Goal: Task Accomplishment & Management: Use online tool/utility

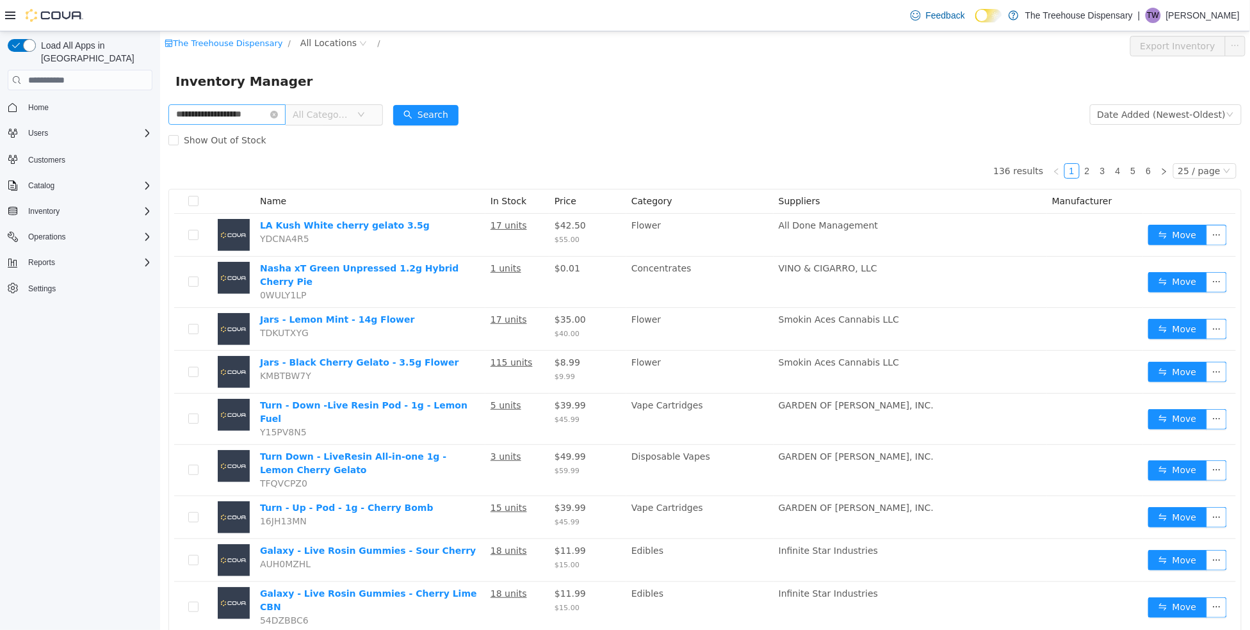
click at [201, 115] on input "**********" at bounding box center [226, 114] width 117 height 20
click at [268, 113] on input "**********" at bounding box center [226, 114] width 117 height 20
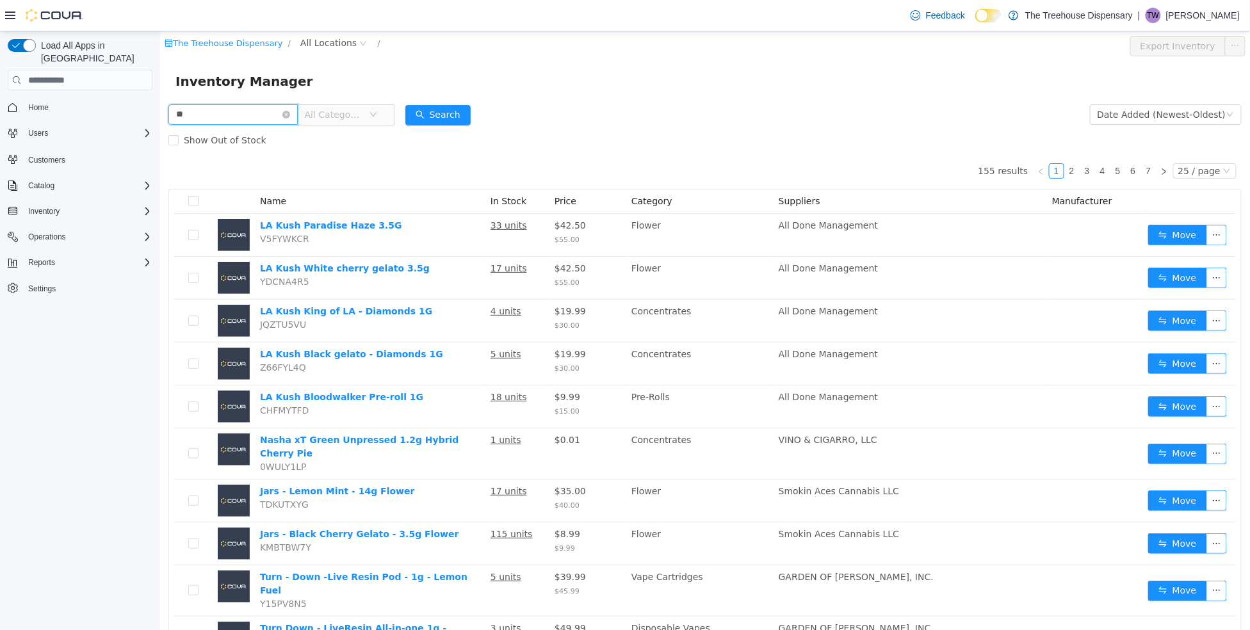
type input "*"
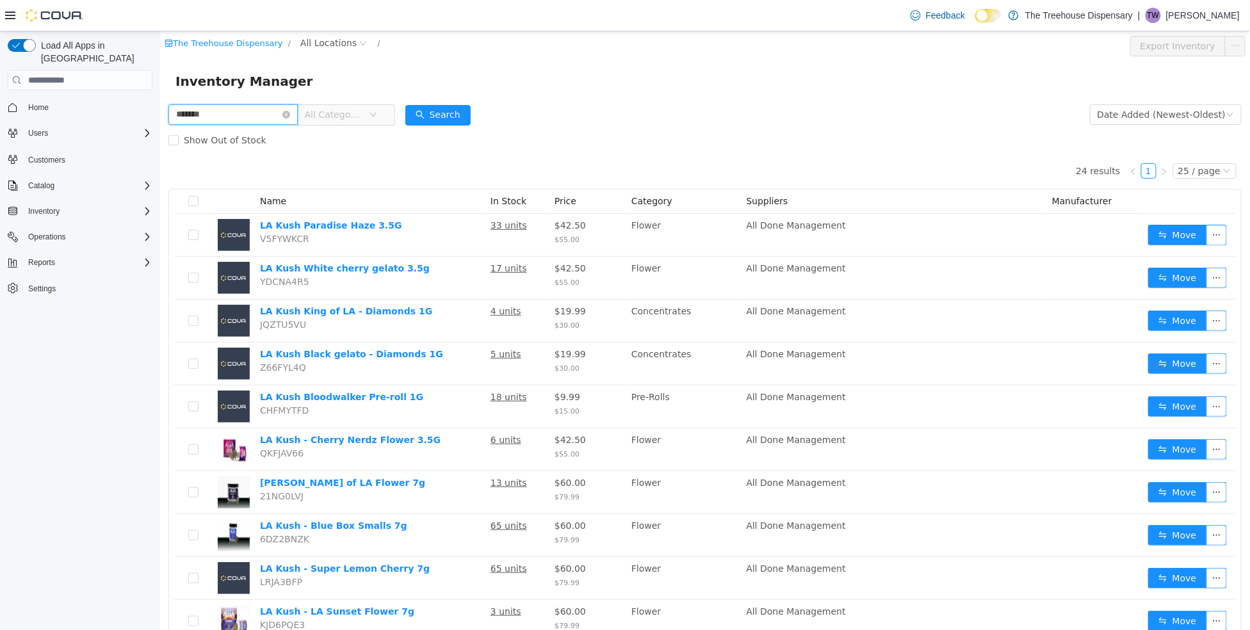
click at [190, 117] on input "*******" at bounding box center [232, 114] width 129 height 20
type input "*******"
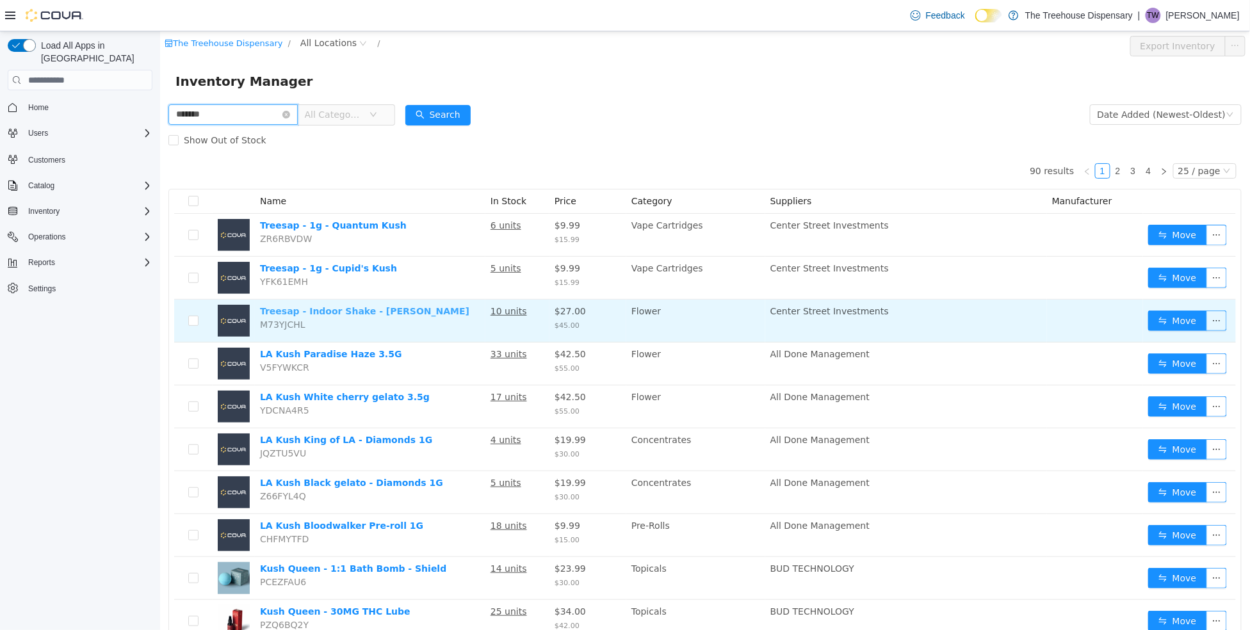
scroll to position [79, 0]
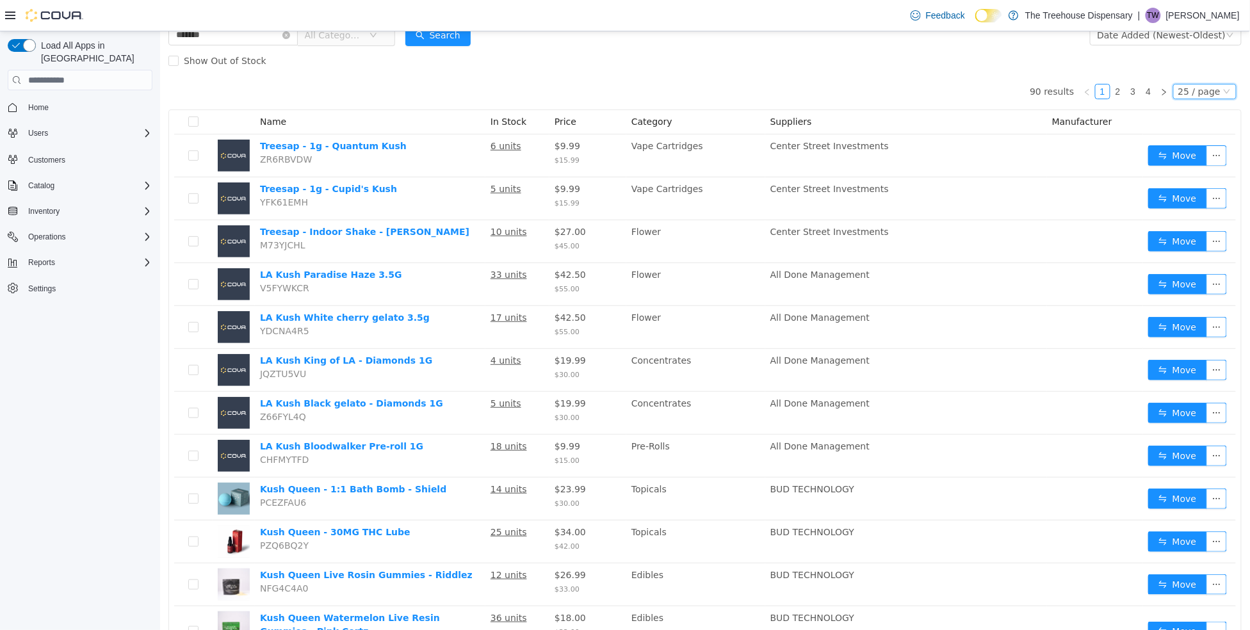
click at [1203, 87] on div "25 / page" at bounding box center [1199, 92] width 42 height 14
click at [1196, 177] on li "50 / page" at bounding box center [1197, 173] width 62 height 20
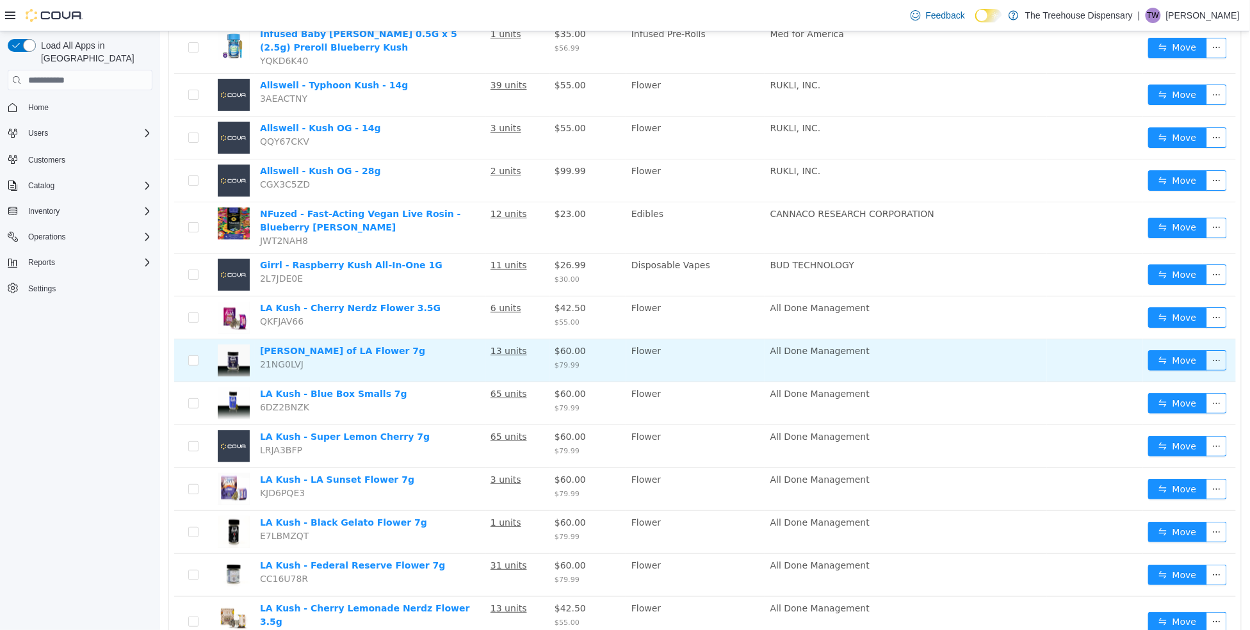
scroll to position [1680, 0]
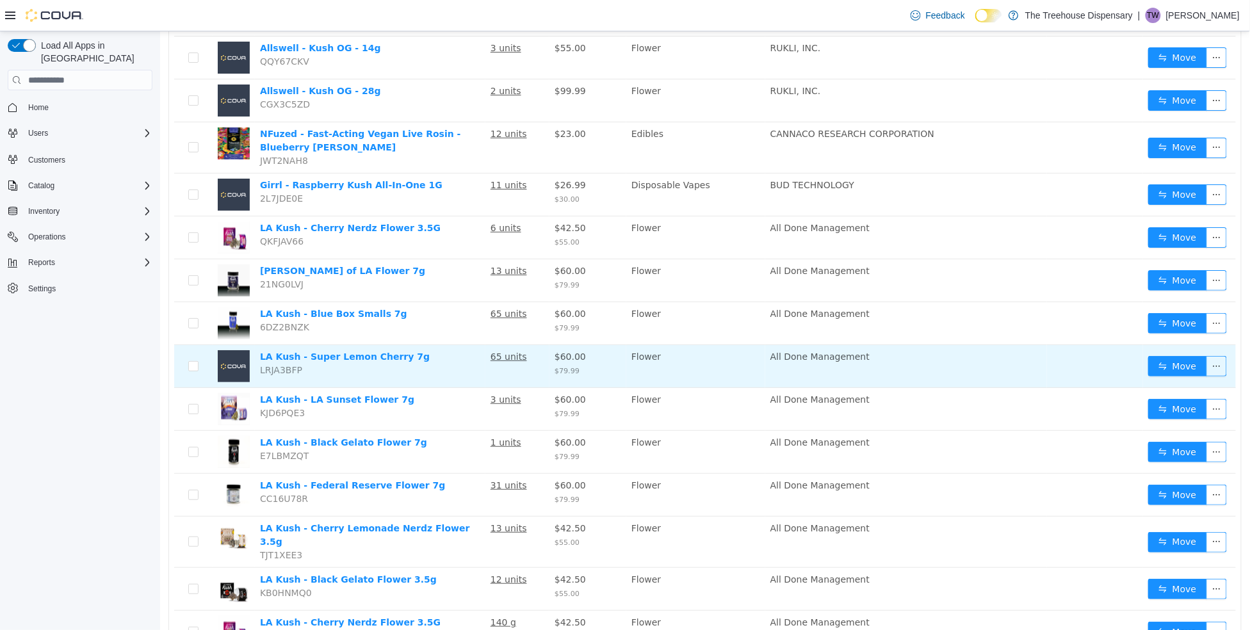
click at [368, 345] on td "LA Kush - Super Lemon Cherry 7g LRJA3BFP" at bounding box center [369, 366] width 231 height 43
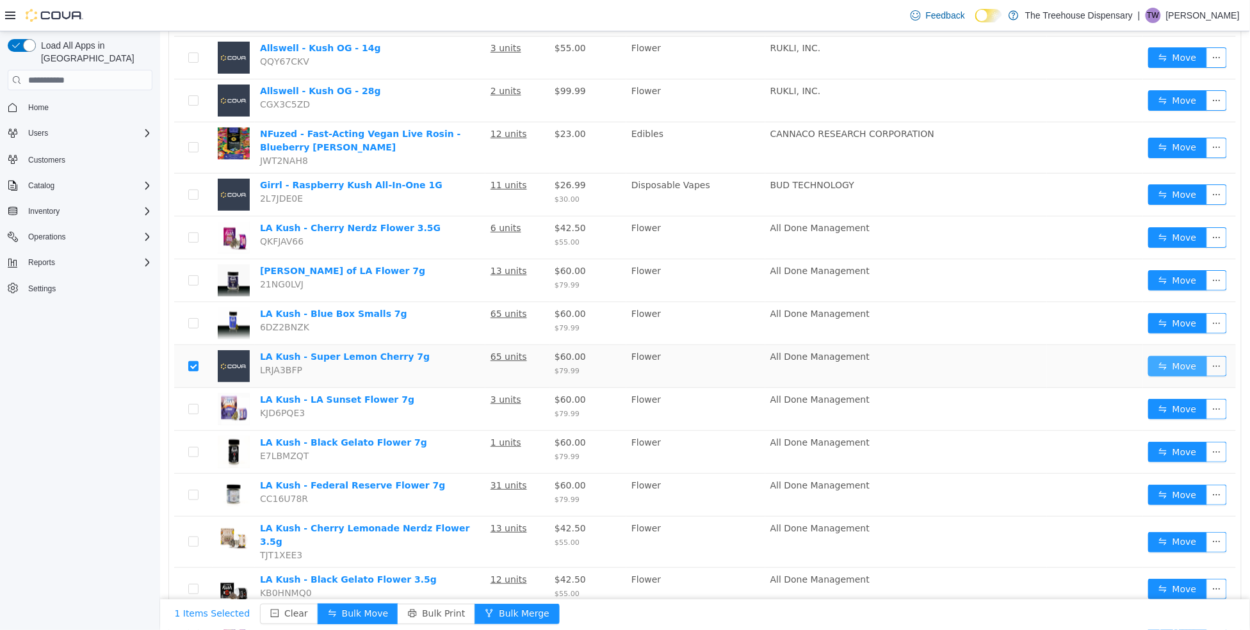
click at [1170, 356] on button "Move" at bounding box center [1177, 366] width 59 height 20
click at [1168, 356] on button "Move" at bounding box center [1177, 366] width 59 height 20
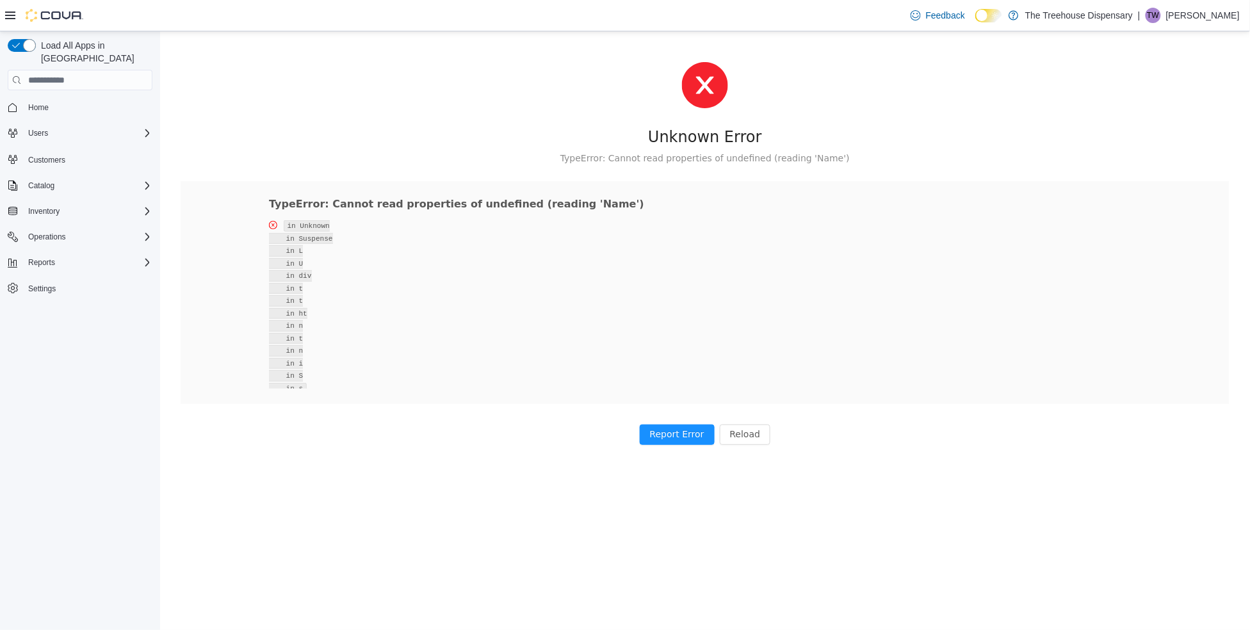
scroll to position [0, 0]
click at [748, 430] on button "Reload" at bounding box center [744, 435] width 51 height 20
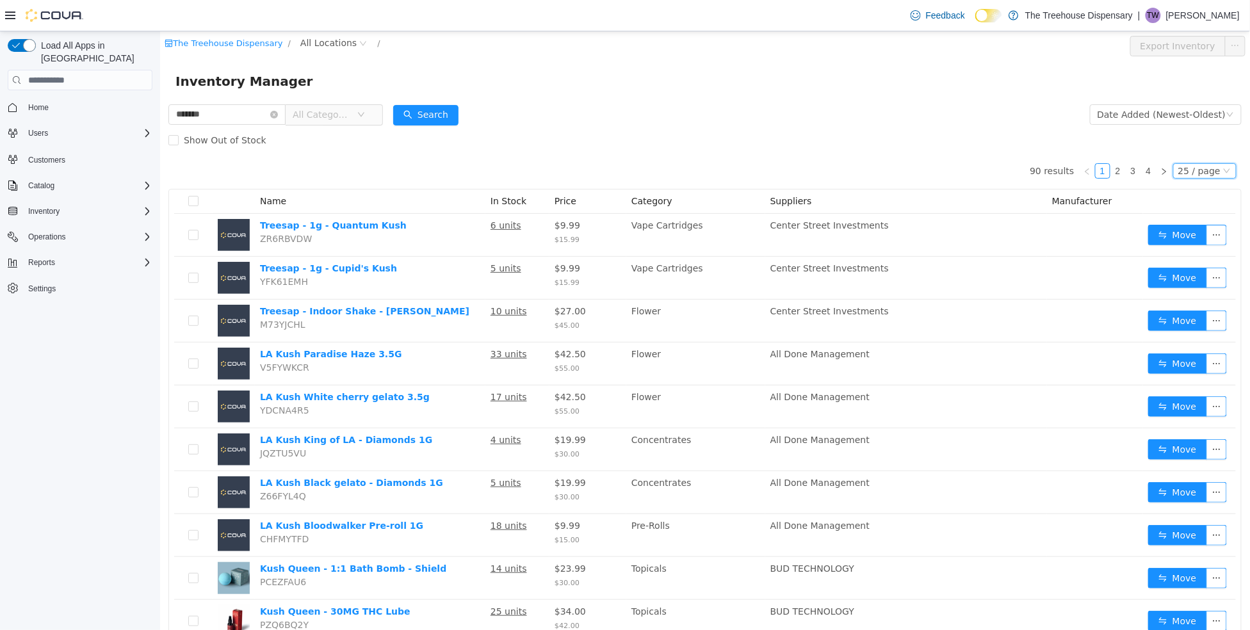
click at [1223, 173] on icon "icon: down" at bounding box center [1227, 171] width 8 height 8
click at [1209, 252] on li "50 / page" at bounding box center [1197, 253] width 62 height 20
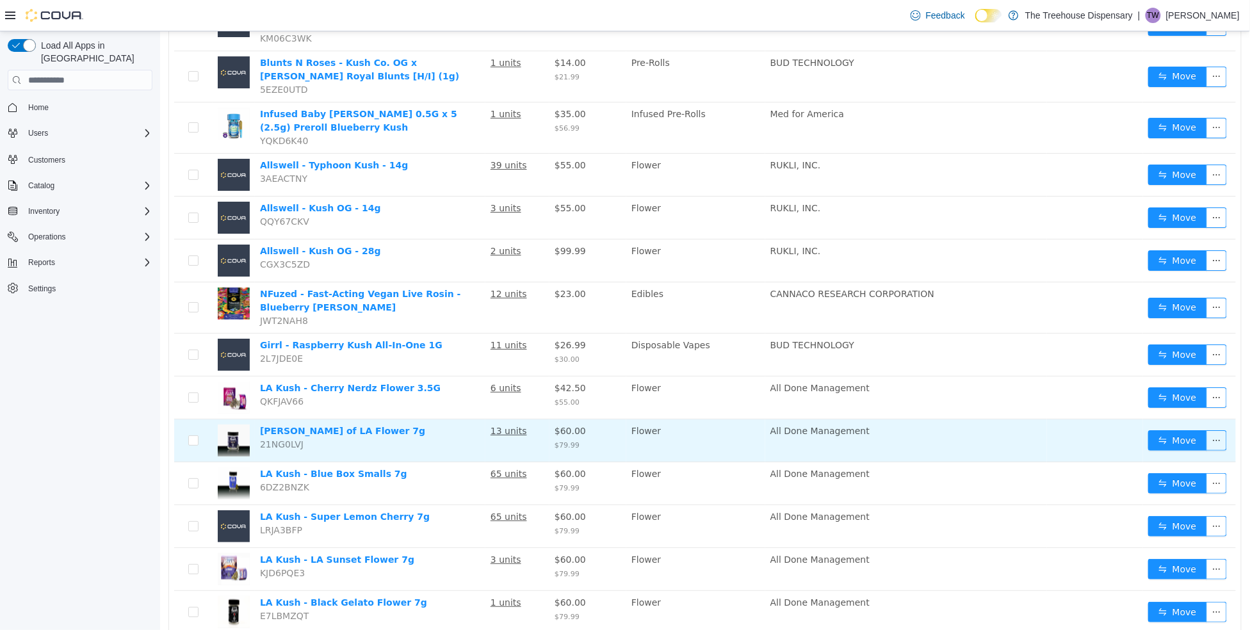
scroll to position [1600, 0]
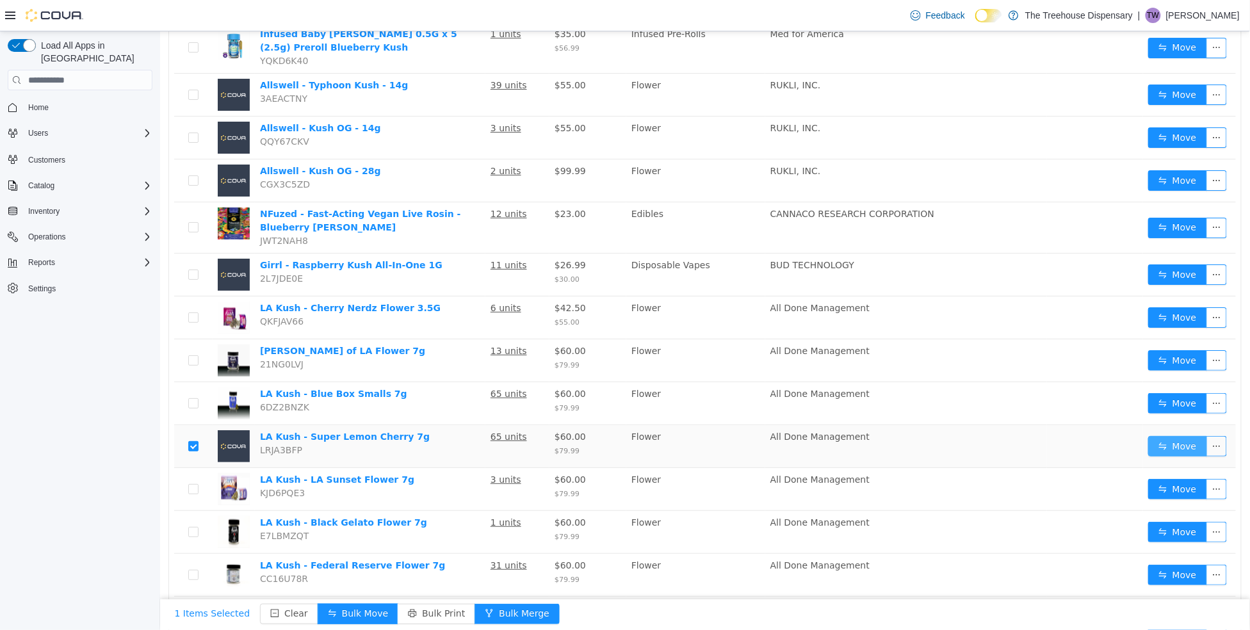
click at [1168, 436] on button "Move" at bounding box center [1177, 446] width 59 height 20
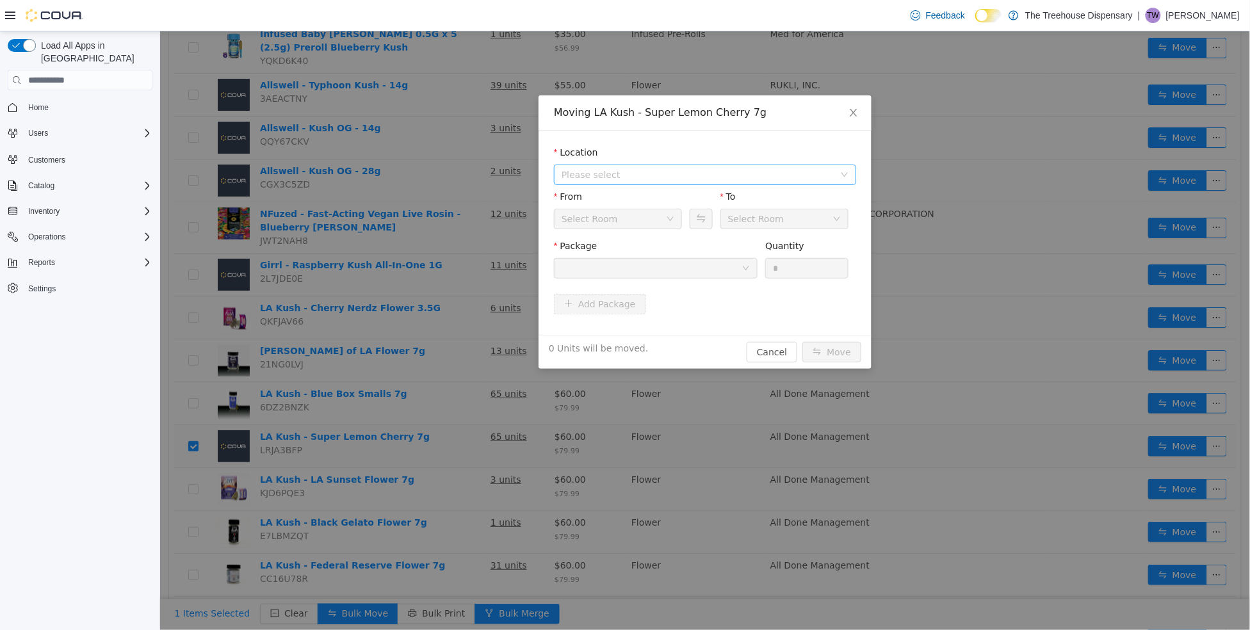
click at [606, 177] on span "Please select" at bounding box center [697, 174] width 273 height 13
click at [643, 216] on span "[STREET_ADDRESS]" at bounding box center [624, 221] width 89 height 10
click at [648, 270] on div at bounding box center [651, 268] width 180 height 19
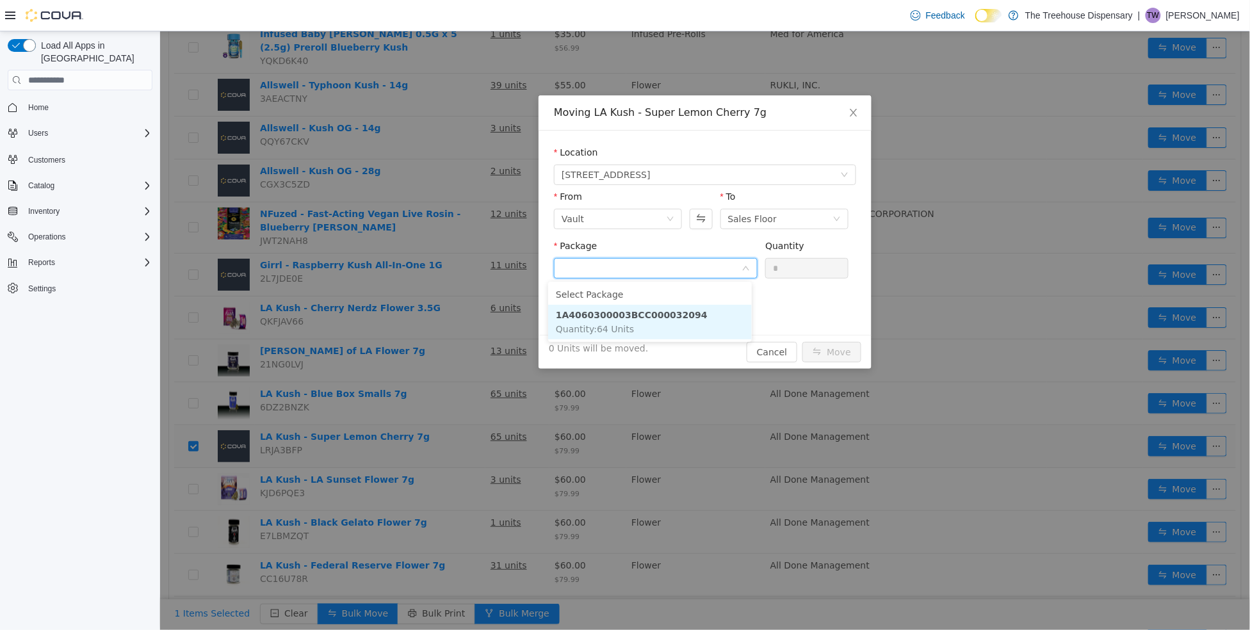
click at [637, 316] on strong "1A4060300003BCC000032094" at bounding box center [631, 315] width 152 height 10
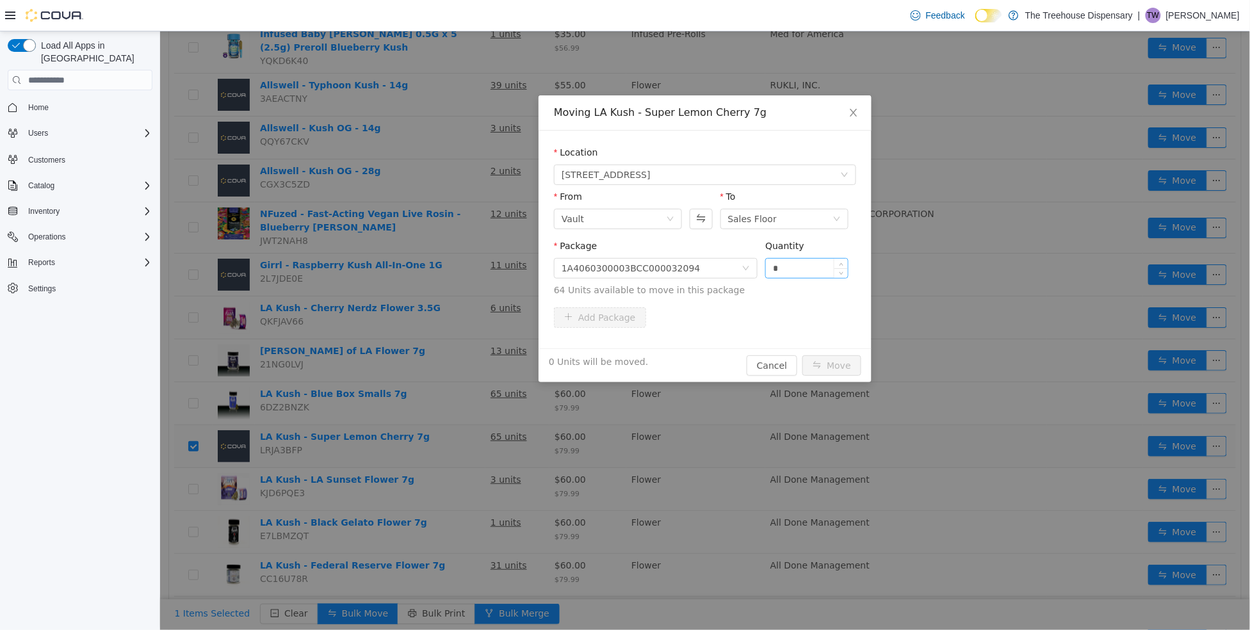
click at [782, 277] on div "*" at bounding box center [806, 268] width 82 height 19
click at [794, 270] on input "*" at bounding box center [806, 268] width 82 height 19
type input "**"
click at [827, 364] on button "Move" at bounding box center [831, 365] width 59 height 20
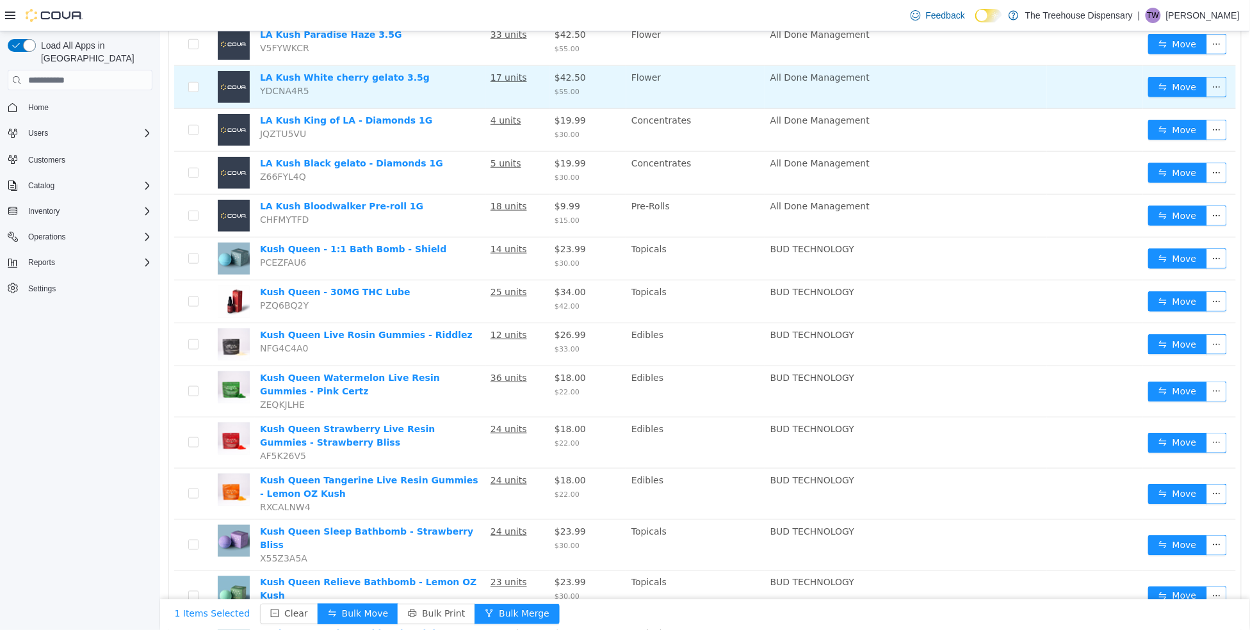
scroll to position [240, 0]
